Goal: Task Accomplishment & Management: Complete application form

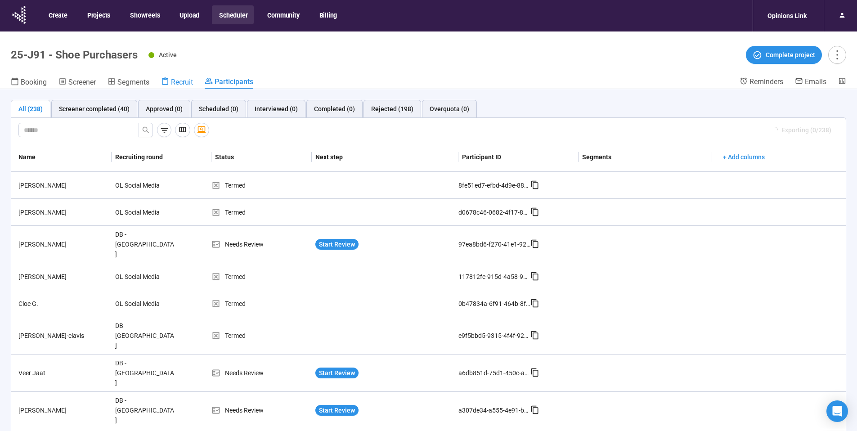
click at [183, 81] on span "Recruit" at bounding box center [182, 82] width 22 height 9
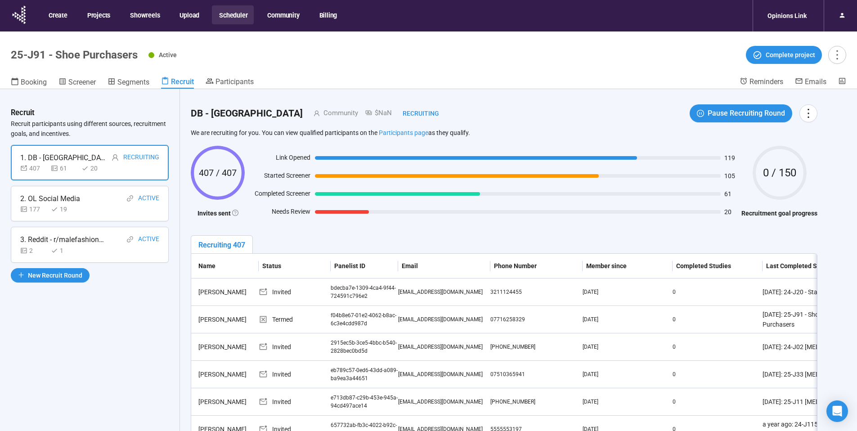
click at [104, 245] on div "3. Reddit - r/malefashionuk" at bounding box center [62, 239] width 85 height 11
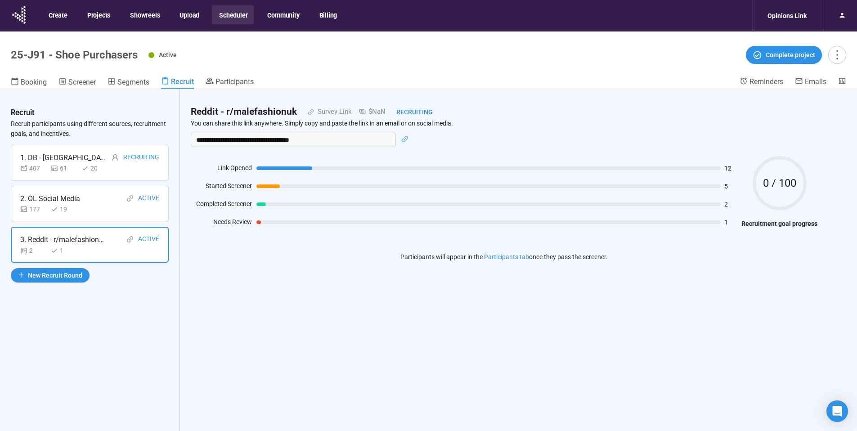
click at [275, 169] on div at bounding box center [284, 168] width 56 height 4
click at [299, 169] on div at bounding box center [284, 168] width 56 height 4
click at [107, 203] on div "2. OL Social Media Active" at bounding box center [89, 198] width 139 height 11
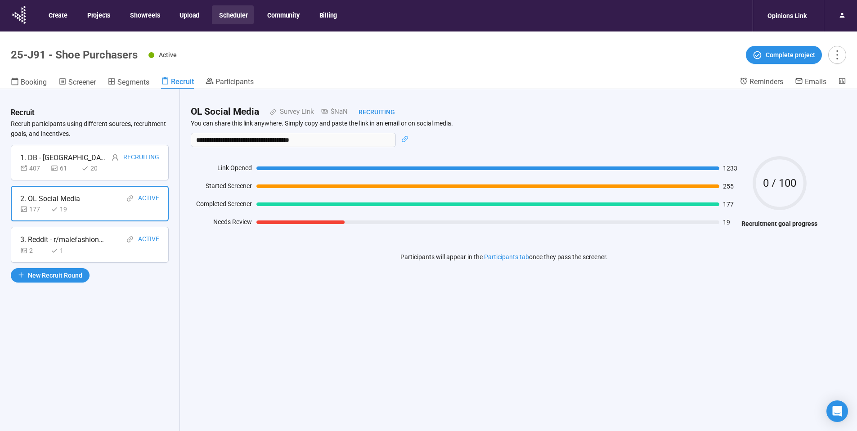
click at [233, 188] on div "Started Screener" at bounding box center [221, 187] width 61 height 13
click at [63, 158] on div "1. DB - UK Recruiting" at bounding box center [89, 157] width 139 height 11
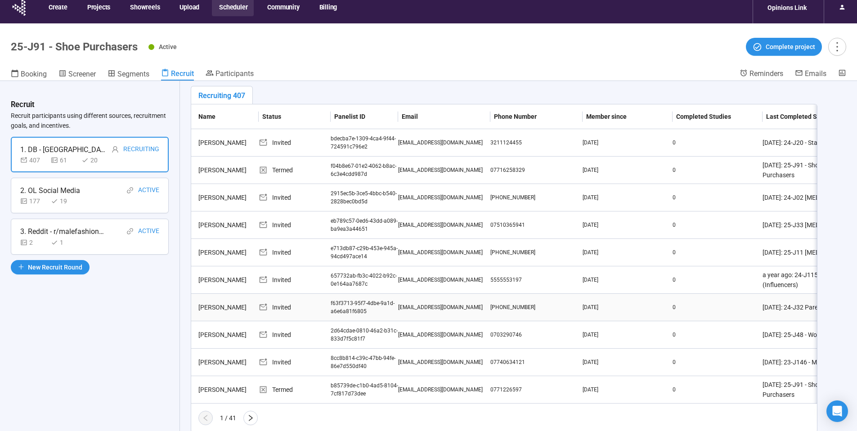
scroll to position [31, 0]
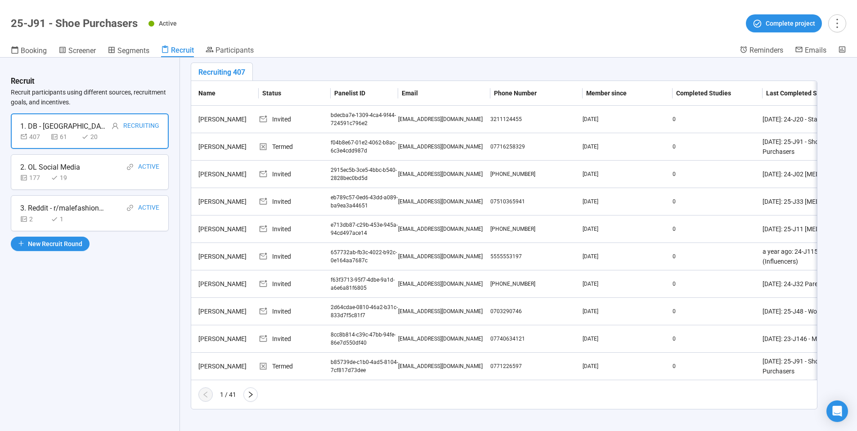
click at [250, 395] on icon "right" at bounding box center [250, 394] width 7 height 7
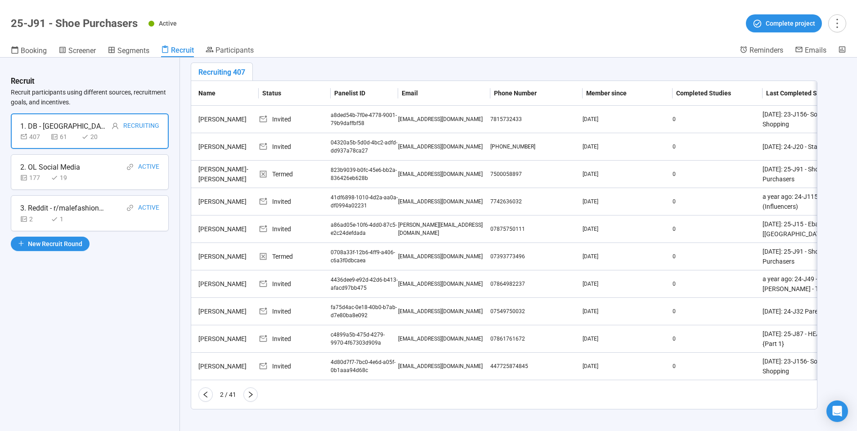
click at [250, 395] on icon "right" at bounding box center [250, 394] width 7 height 7
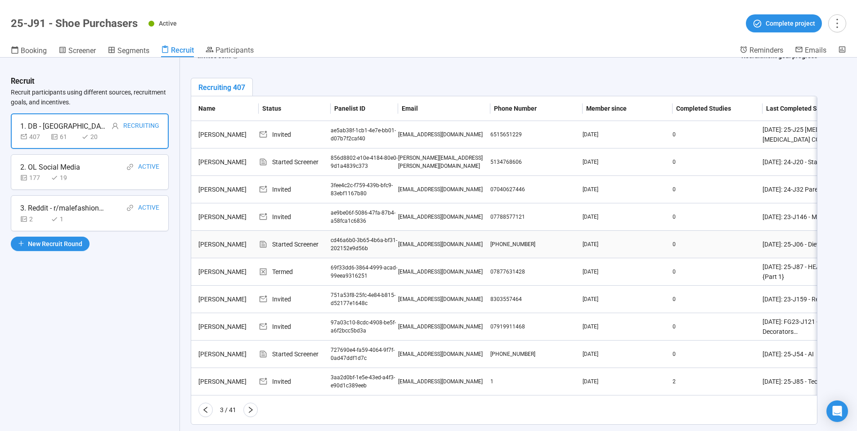
scroll to position [127, 0]
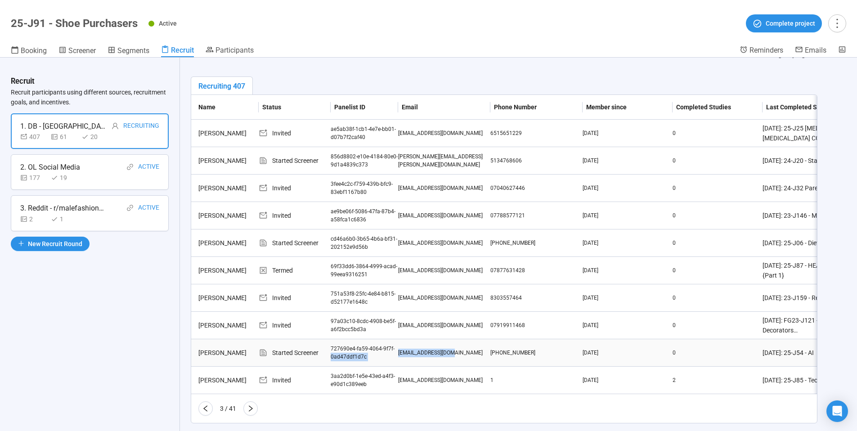
drag, startPoint x: 397, startPoint y: 351, endPoint x: 481, endPoint y: 352, distance: 84.5
drag, startPoint x: 396, startPoint y: 243, endPoint x: 463, endPoint y: 244, distance: 67.5
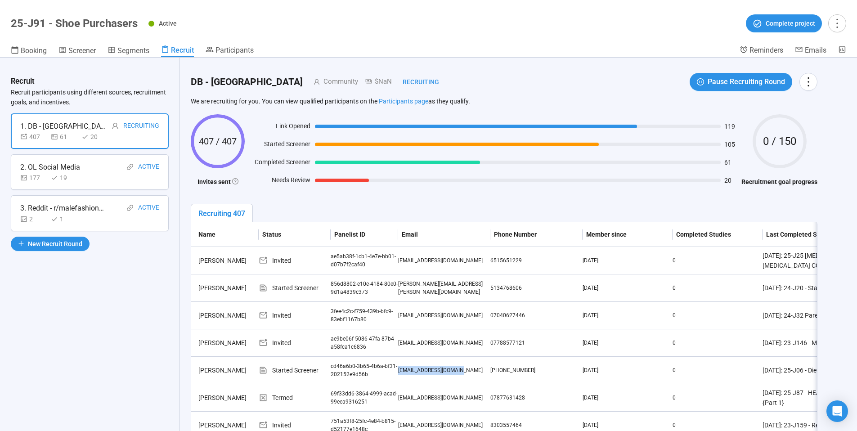
scroll to position [0, 0]
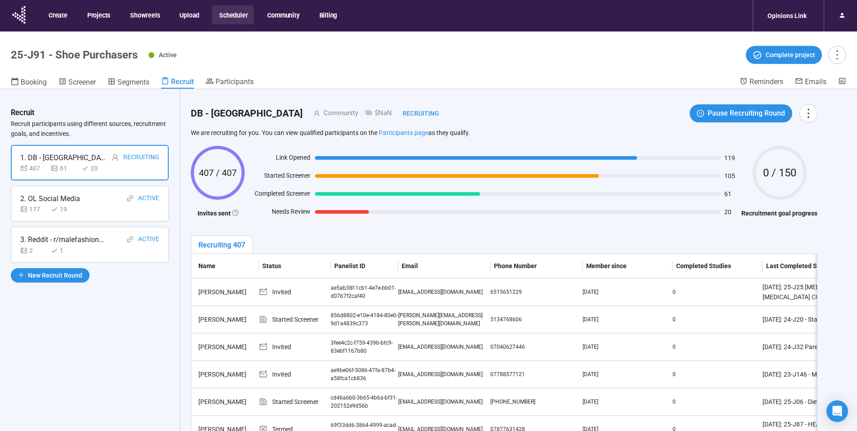
click at [77, 201] on div "2. OL Social Media" at bounding box center [50, 198] width 60 height 11
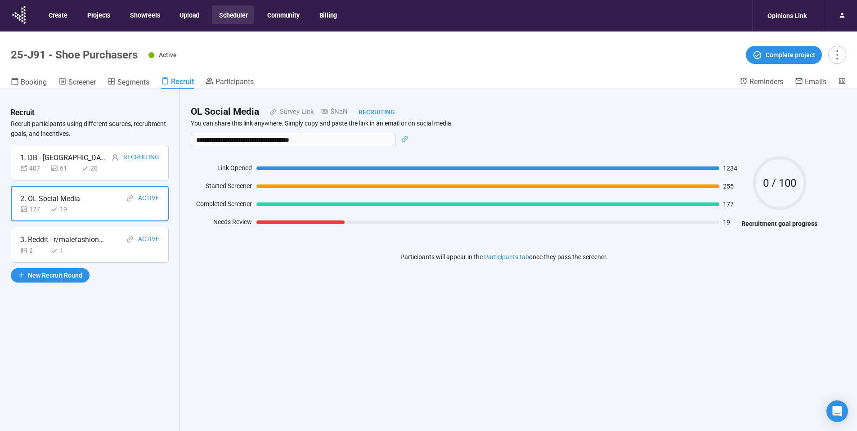
click at [68, 161] on div "1. DB - UK Recruiting" at bounding box center [89, 157] width 139 height 11
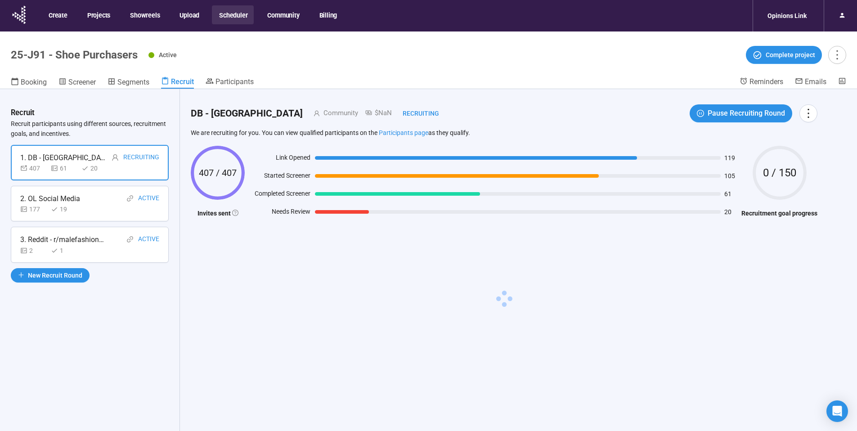
click at [63, 197] on div "2. OL Social Media" at bounding box center [50, 198] width 60 height 11
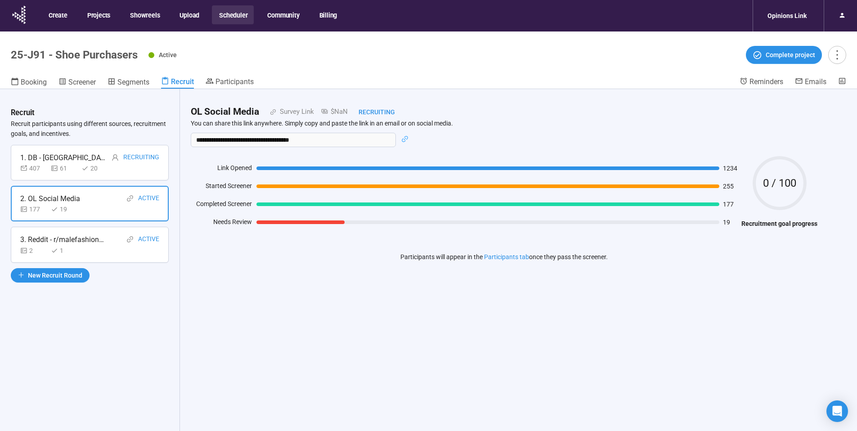
click at [72, 157] on div "1. DB - UK Recruiting" at bounding box center [89, 157] width 139 height 11
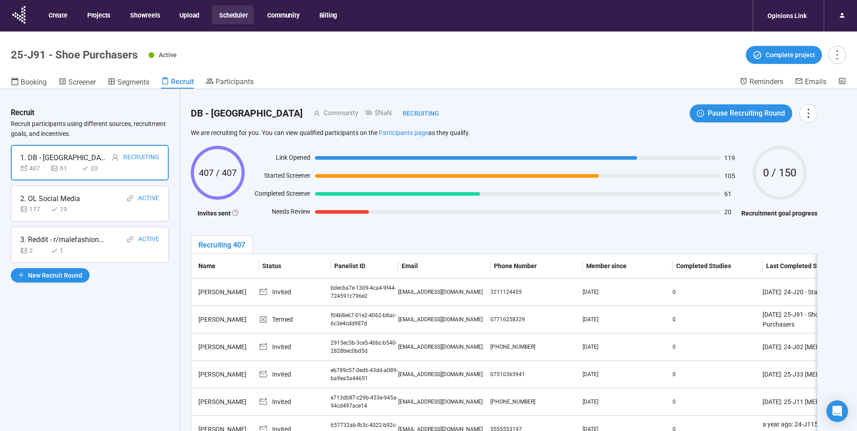
click at [69, 160] on div "1. DB - UK Recruiting" at bounding box center [89, 157] width 139 height 11
click at [88, 204] on div "177 19" at bounding box center [89, 209] width 139 height 10
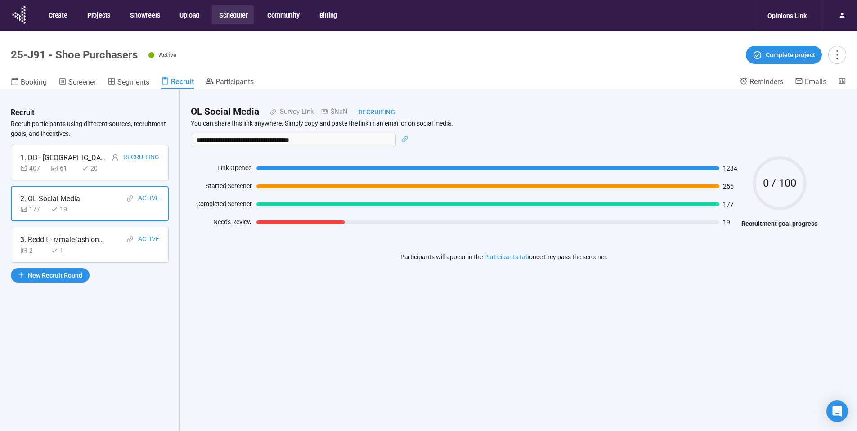
click at [62, 159] on div "1. DB - UK Recruiting" at bounding box center [89, 157] width 139 height 11
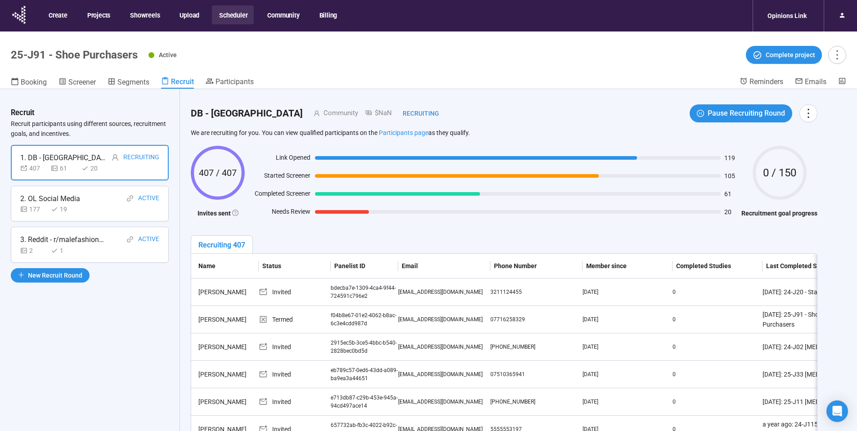
click at [84, 201] on div "2. OL Social Media Active" at bounding box center [89, 198] width 139 height 11
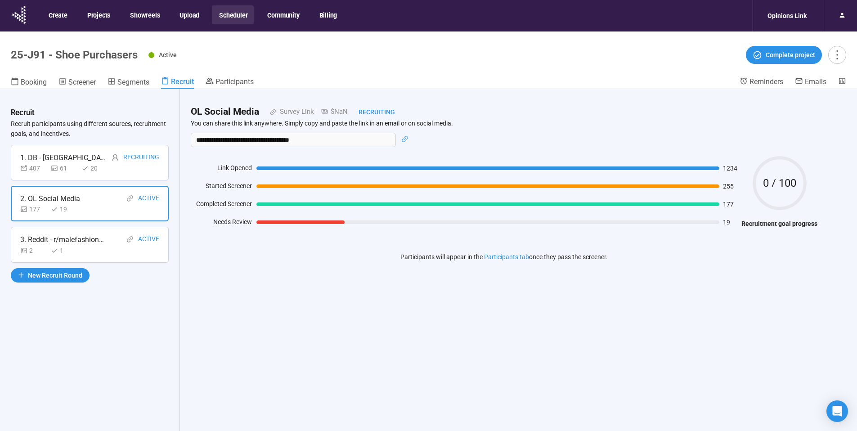
click at [89, 157] on div "1. DB - UK Recruiting" at bounding box center [89, 157] width 139 height 11
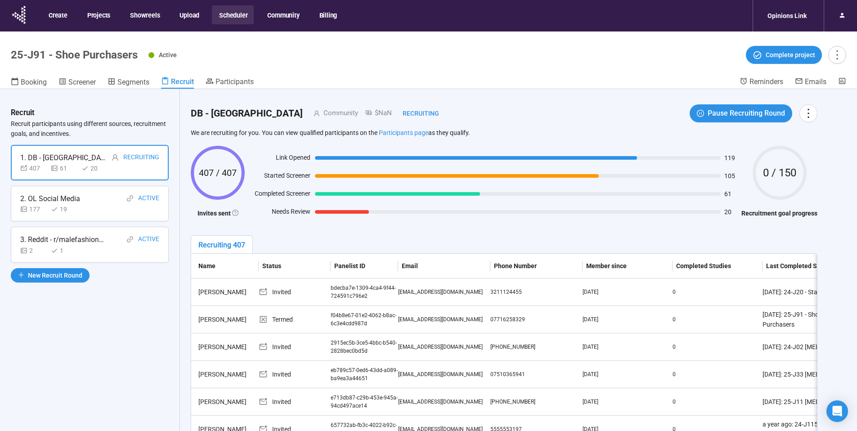
click at [95, 203] on div "2. OL Social Media Active" at bounding box center [89, 198] width 139 height 11
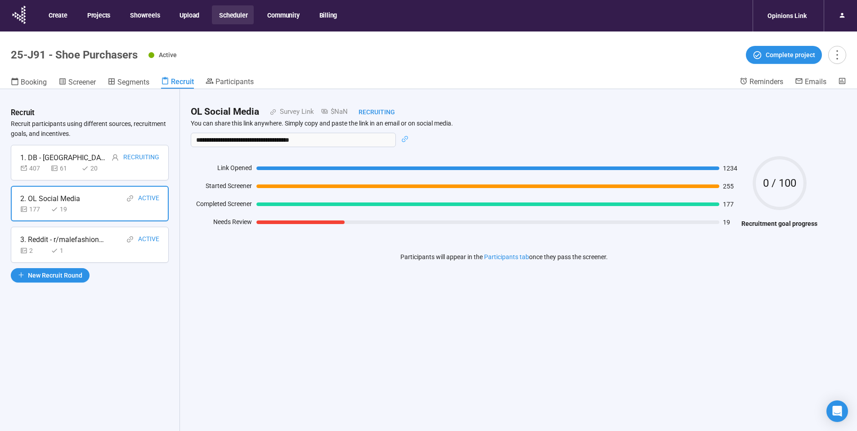
click at [68, 155] on div "1. DB - UK Recruiting" at bounding box center [89, 157] width 139 height 11
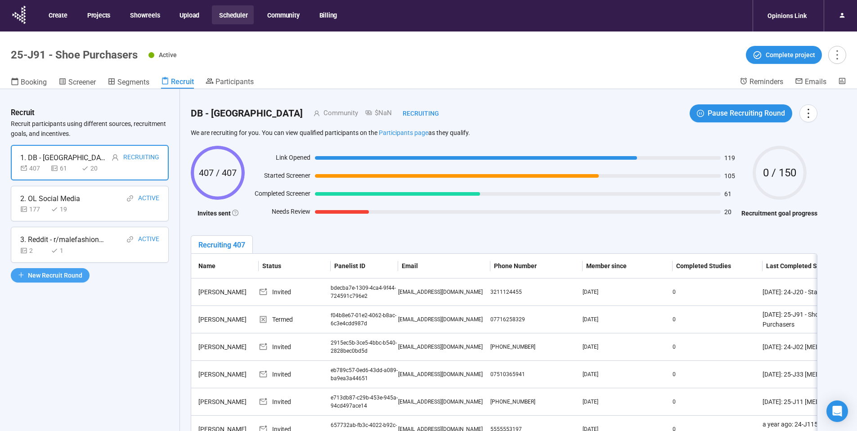
click at [65, 277] on span "New Recruit Round" at bounding box center [55, 275] width 54 height 10
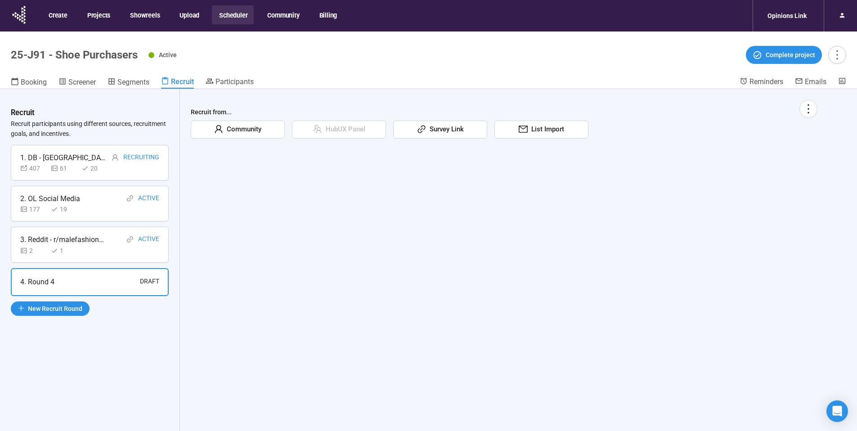
click at [87, 282] on div "4. Round 4 Draft" at bounding box center [89, 281] width 139 height 11
click at [245, 128] on span "Community" at bounding box center [242, 129] width 38 height 11
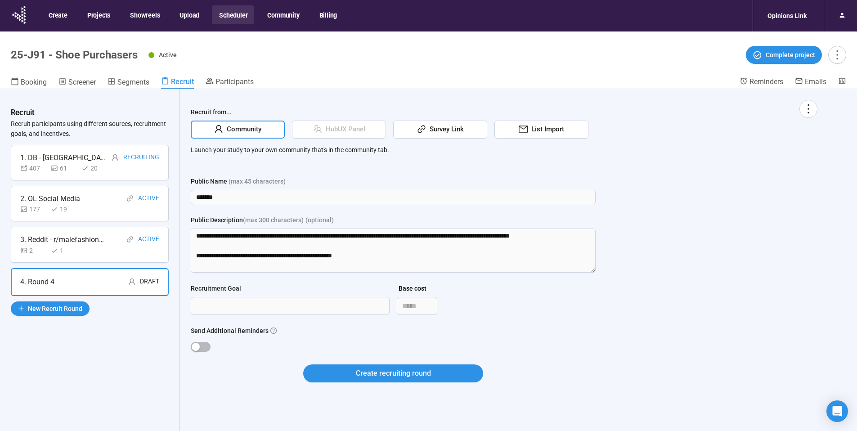
click at [430, 122] on div "Survey Link" at bounding box center [440, 130] width 94 height 18
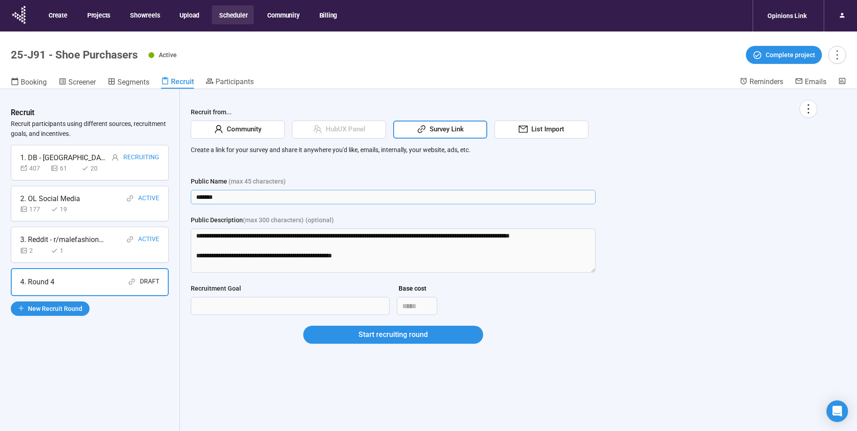
click at [227, 198] on input "*******" at bounding box center [393, 197] width 405 height 14
drag, startPoint x: 221, startPoint y: 197, endPoint x: 194, endPoint y: 197, distance: 27.4
click at [194, 197] on input "*******" at bounding box center [393, 197] width 405 height 14
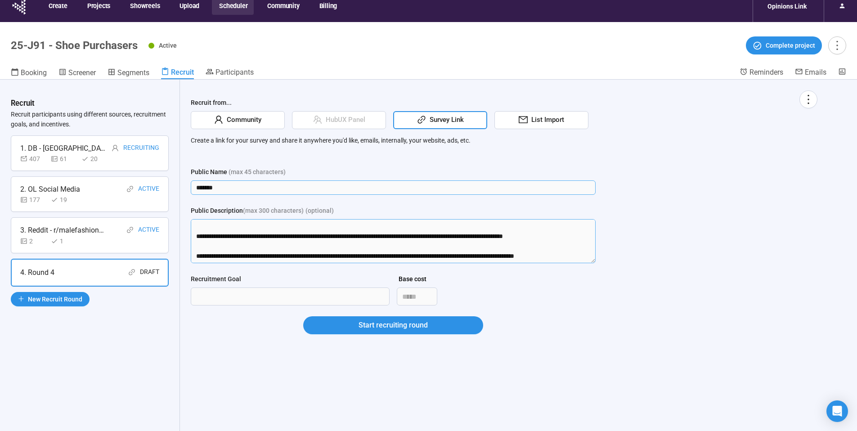
scroll to position [31, 0]
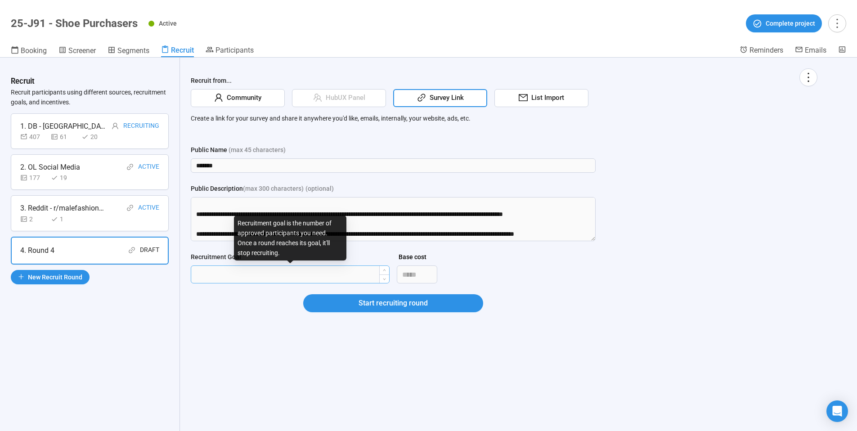
click at [240, 274] on input "Recruitment Goal" at bounding box center [290, 274] width 198 height 17
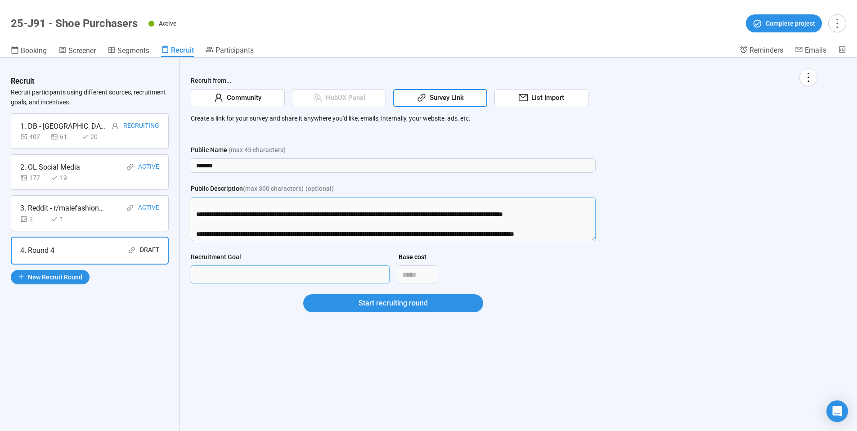
type input "***"
drag, startPoint x: 301, startPoint y: 231, endPoint x: 305, endPoint y: 229, distance: 4.8
click at [301, 231] on textarea "**********" at bounding box center [393, 219] width 405 height 44
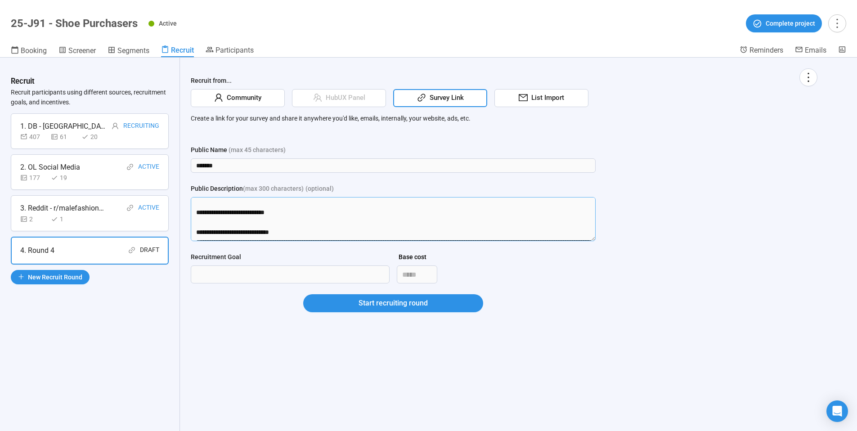
scroll to position [0, 0]
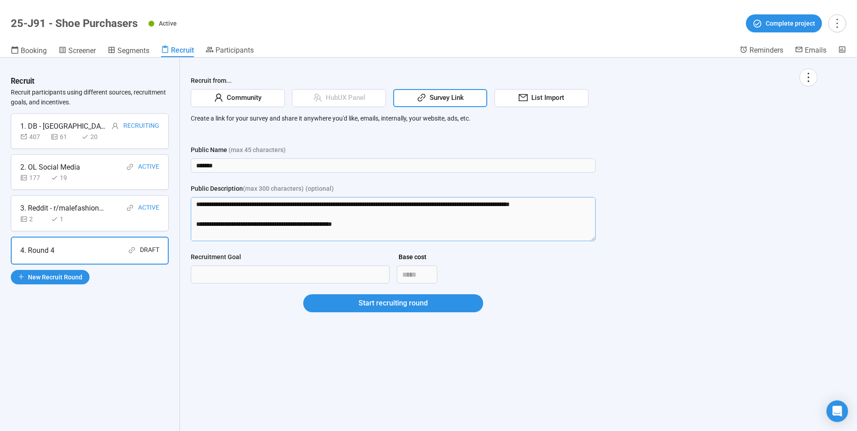
drag, startPoint x: 581, startPoint y: 235, endPoint x: 190, endPoint y: 179, distance: 395.7
click at [190, 179] on div "Recruit from... Community HubUX Panel Survey Link List Import Create a link for…" at bounding box center [504, 201] width 648 height 287
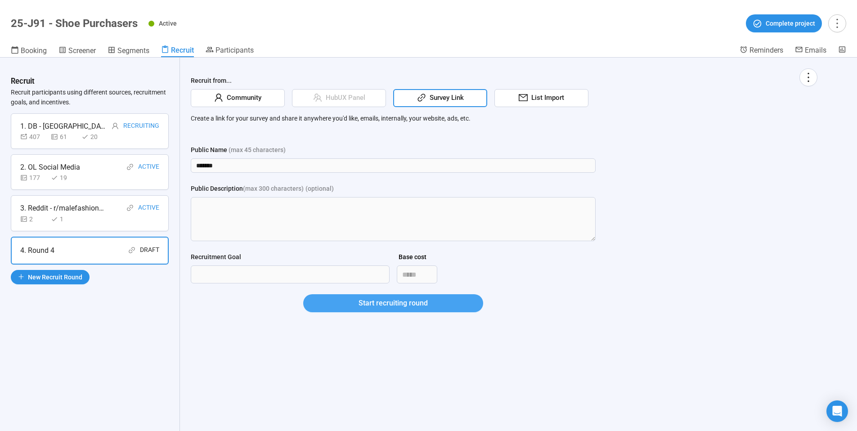
click at [397, 304] on span "Start recruiting round" at bounding box center [392, 302] width 69 height 11
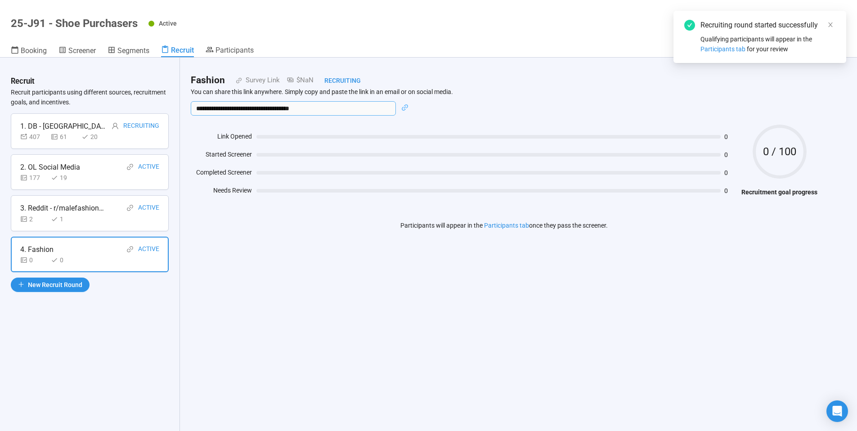
click at [330, 111] on input "**********" at bounding box center [293, 108] width 205 height 14
drag, startPoint x: 328, startPoint y: 111, endPoint x: 189, endPoint y: 110, distance: 138.9
click at [189, 110] on div "**********" at bounding box center [504, 158] width 648 height 201
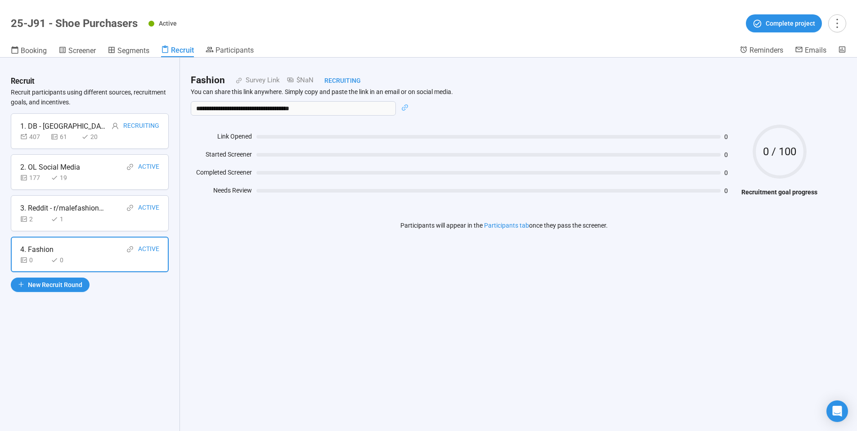
click at [290, 255] on div "**********" at bounding box center [504, 158] width 648 height 201
click at [68, 124] on div "1. DB - UK Recruiting" at bounding box center [89, 126] width 139 height 11
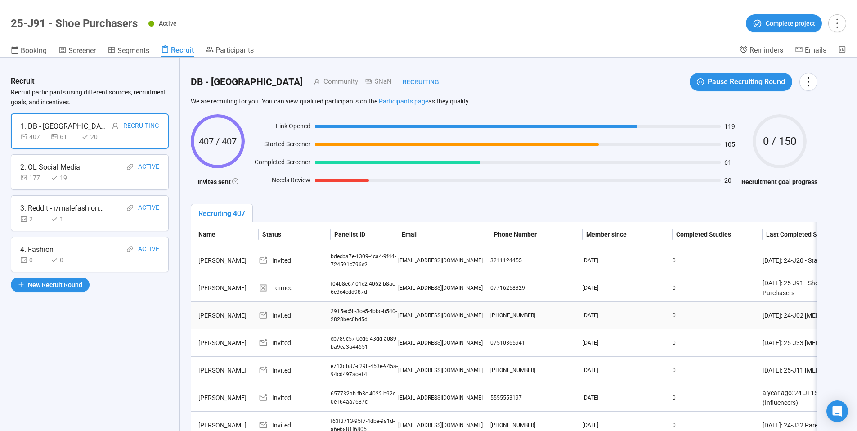
scroll to position [148, 0]
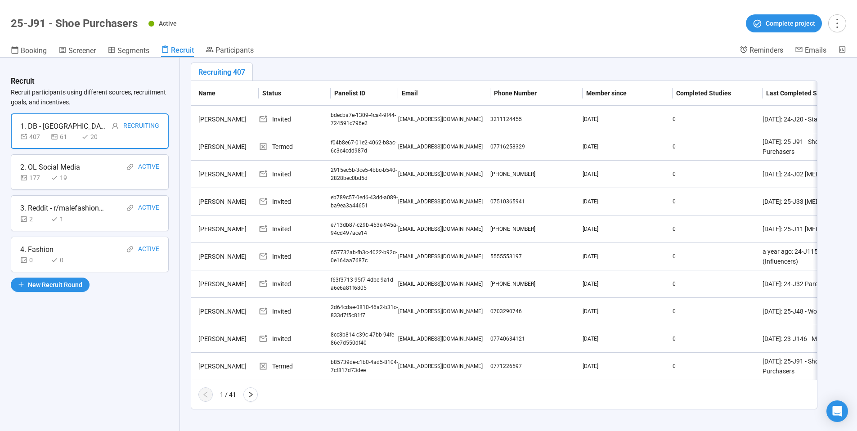
click at [249, 395] on icon "right" at bounding box center [250, 394] width 7 height 7
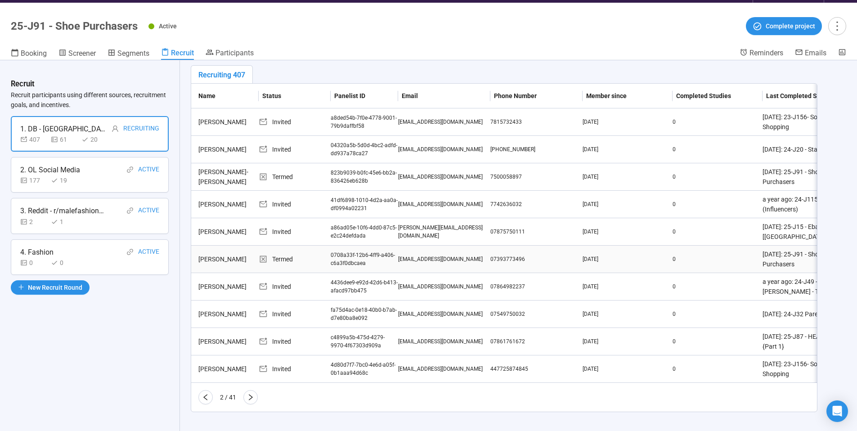
scroll to position [31, 0]
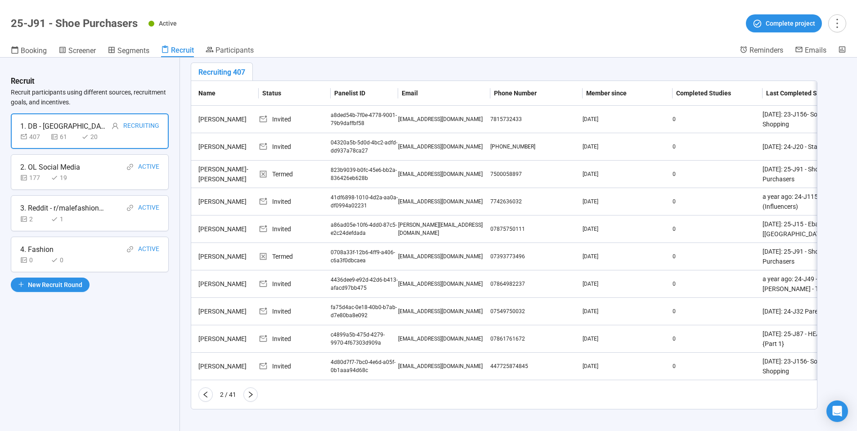
click at [98, 170] on div "2. OL Social Media Active" at bounding box center [89, 166] width 139 height 11
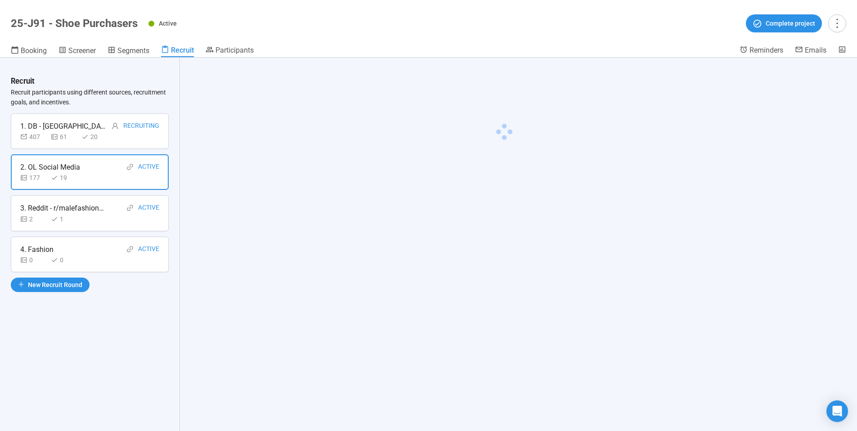
scroll to position [0, 0]
click at [95, 171] on div "2. OL Social Media Active" at bounding box center [89, 166] width 139 height 11
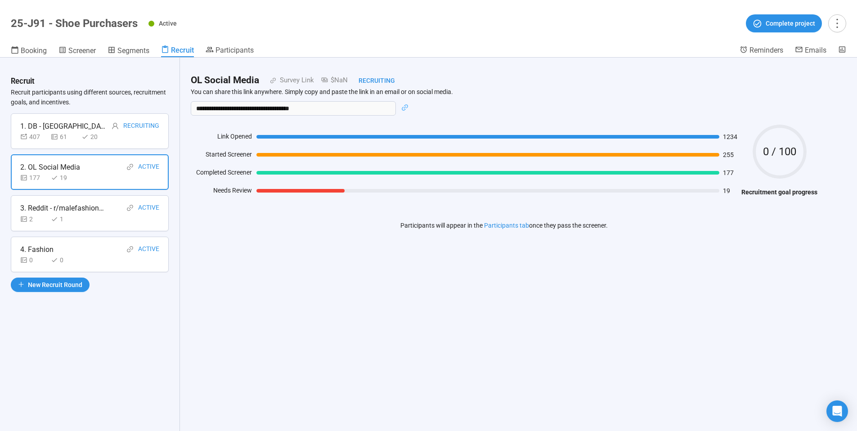
click at [94, 174] on div "177 19" at bounding box center [89, 178] width 139 height 10
click at [69, 122] on div "1. DB - UK Recruiting" at bounding box center [89, 126] width 139 height 11
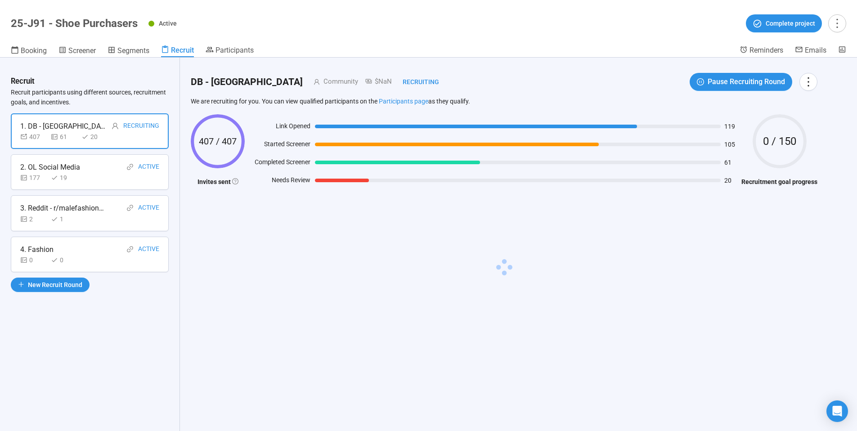
click at [85, 175] on div "177 19" at bounding box center [89, 178] width 139 height 10
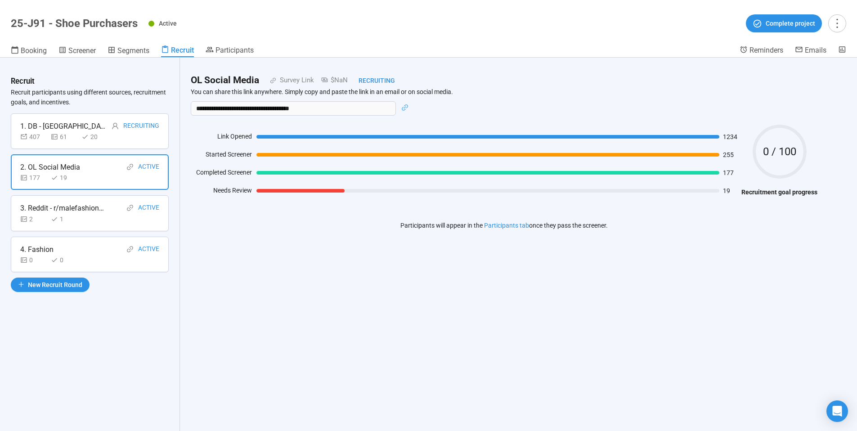
click at [69, 126] on div "1. DB - UK Recruiting" at bounding box center [89, 126] width 139 height 11
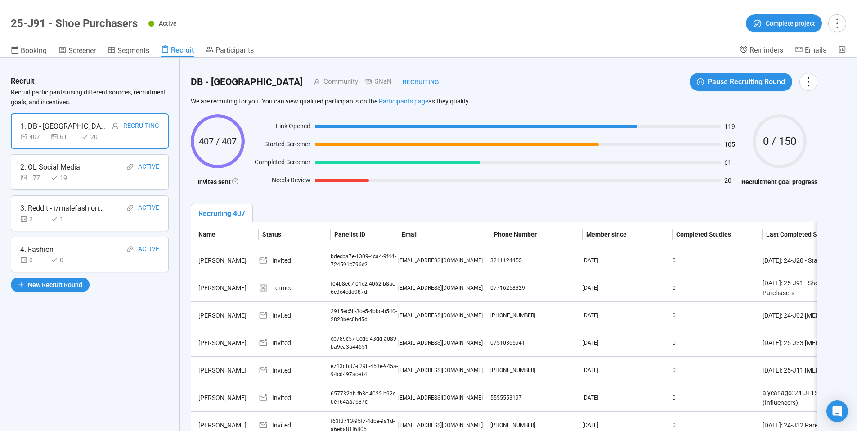
click at [47, 22] on h1 "25-J91 - Shoe Purchasers" at bounding box center [74, 23] width 127 height 13
